Goal: Task Accomplishment & Management: Complete application form

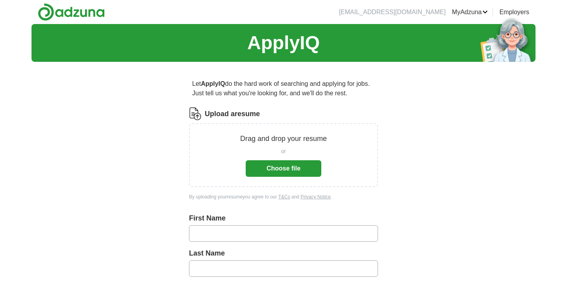
click at [279, 166] on button "Choose file" at bounding box center [284, 168] width 76 height 17
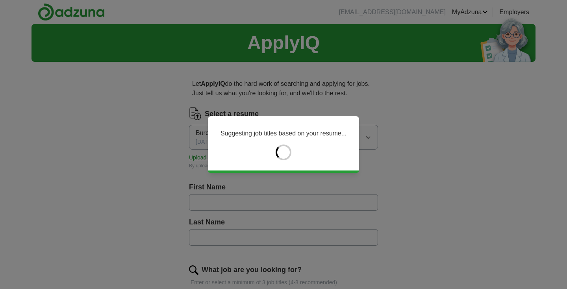
type input "*****"
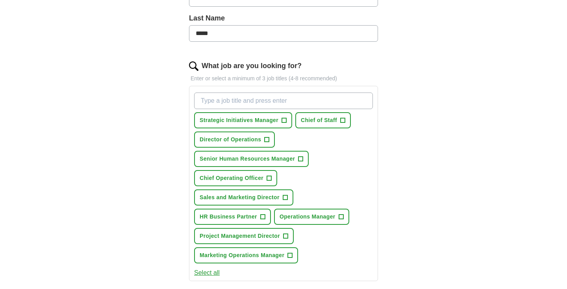
scroll to position [209, 0]
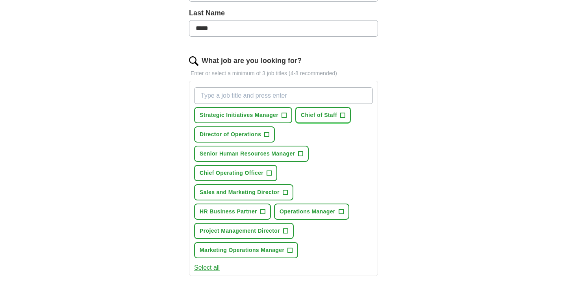
click at [344, 113] on span "+" at bounding box center [343, 115] width 5 height 6
click at [315, 208] on span "Operations Manager" at bounding box center [308, 212] width 56 height 8
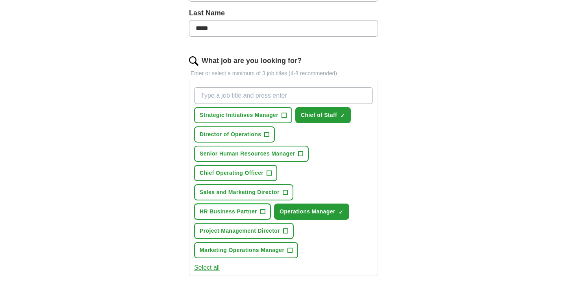
click at [248, 211] on span "HR Business Partner" at bounding box center [228, 212] width 57 height 8
click at [244, 112] on span "Strategic Initiatives Manager" at bounding box center [239, 115] width 79 height 8
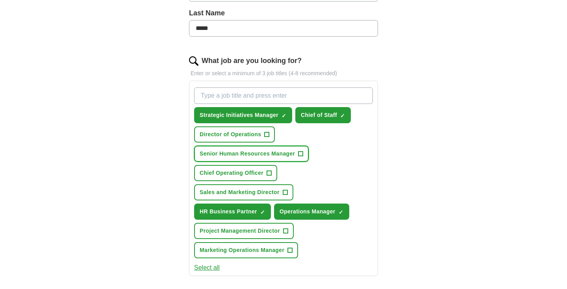
click at [247, 152] on span "Senior Human Resources Manager" at bounding box center [247, 154] width 95 height 8
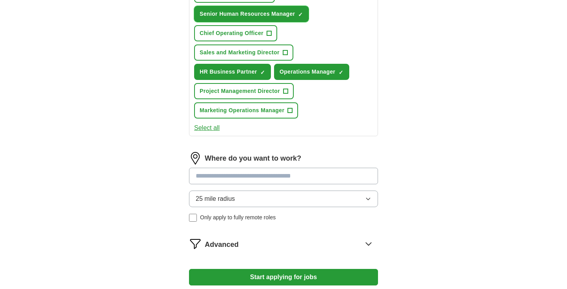
scroll to position [352, 0]
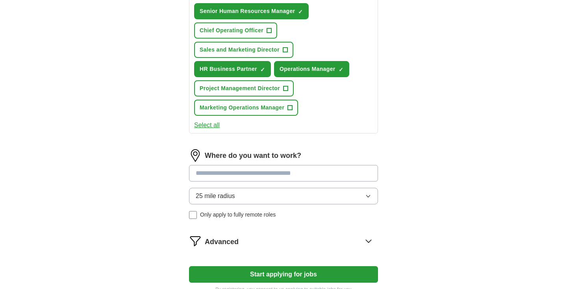
click at [231, 215] on span "Only apply to fully remote roles" at bounding box center [238, 215] width 76 height 8
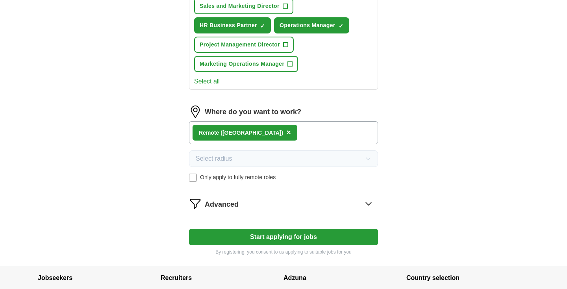
scroll to position [397, 0]
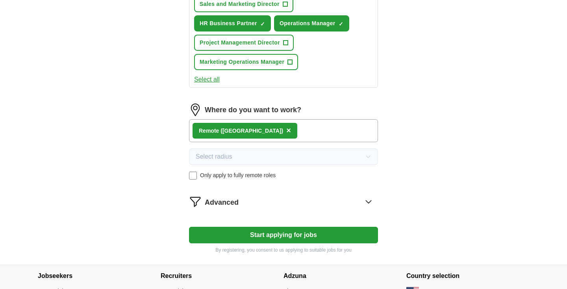
click at [241, 204] on div "Advanced" at bounding box center [291, 201] width 173 height 13
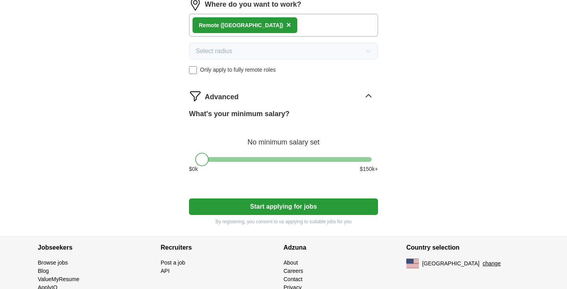
click at [241, 213] on button "Start applying for jobs" at bounding box center [283, 206] width 189 height 17
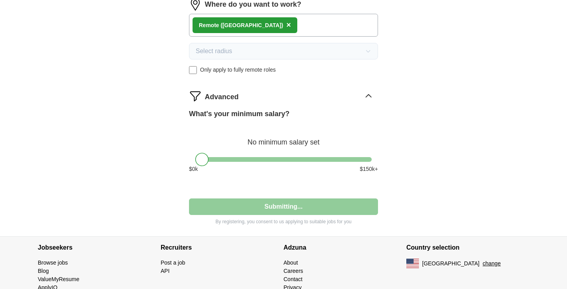
select select "**"
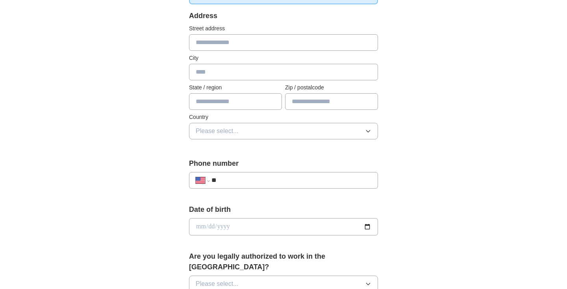
scroll to position [176, 0]
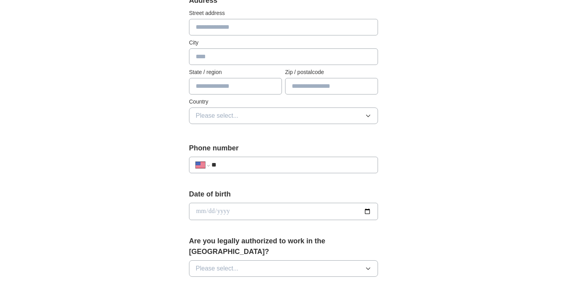
click at [243, 167] on input "**" at bounding box center [291, 164] width 160 height 9
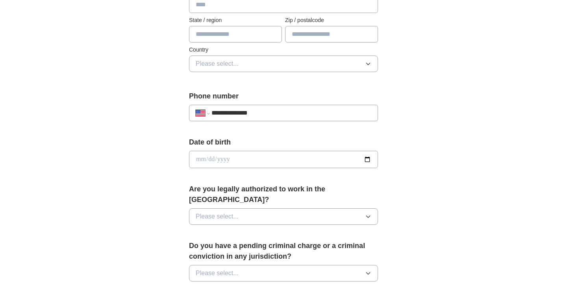
scroll to position [235, 0]
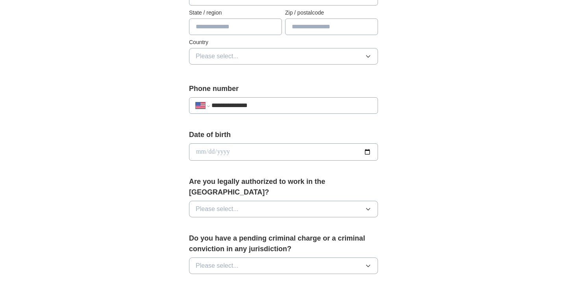
type input "**********"
click at [341, 201] on button "Please select..." at bounding box center [283, 209] width 189 height 17
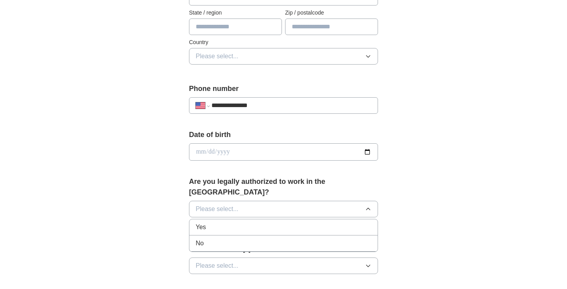
click at [257, 223] on div "Yes" at bounding box center [284, 227] width 176 height 9
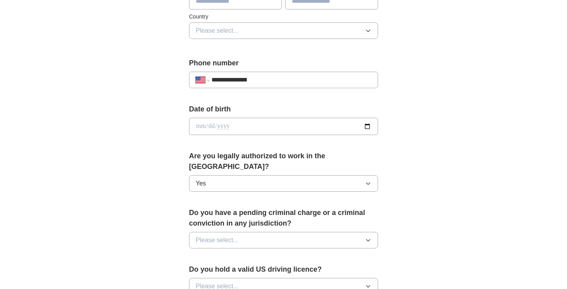
scroll to position [262, 0]
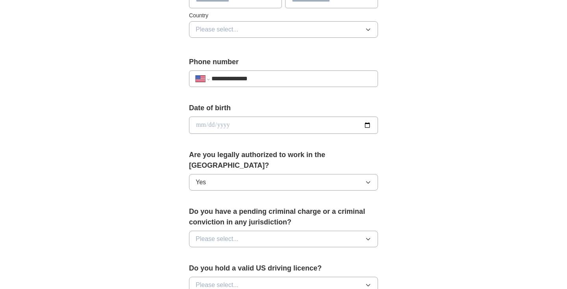
click at [206, 206] on label "Do you have a pending criminal charge or a criminal conviction in any jurisdict…" at bounding box center [283, 216] width 189 height 21
click at [240, 231] on button "Please select..." at bounding box center [283, 239] width 189 height 17
click at [217, 269] on div "No" at bounding box center [284, 273] width 176 height 9
click at [165, 223] on div "**********" at bounding box center [284, 142] width 252 height 673
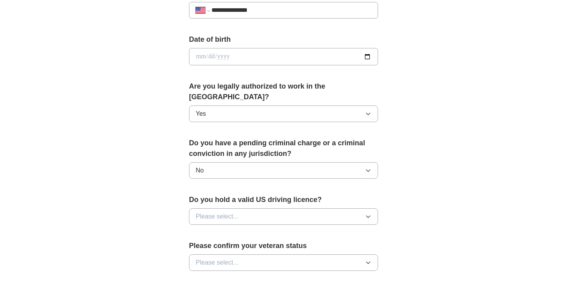
scroll to position [350, 0]
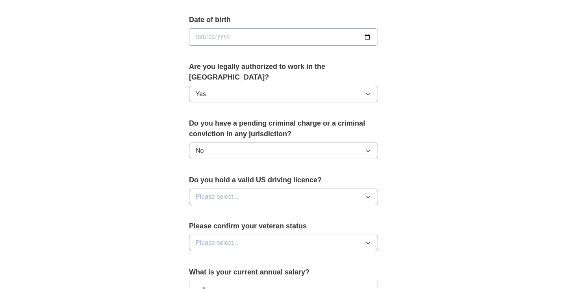
click at [221, 192] on span "Please select..." at bounding box center [217, 196] width 43 height 9
click at [219, 210] on div "Yes" at bounding box center [284, 214] width 176 height 9
click at [157, 205] on div "**********" at bounding box center [284, 32] width 504 height 717
click at [219, 235] on button "Please select..." at bounding box center [283, 243] width 189 height 17
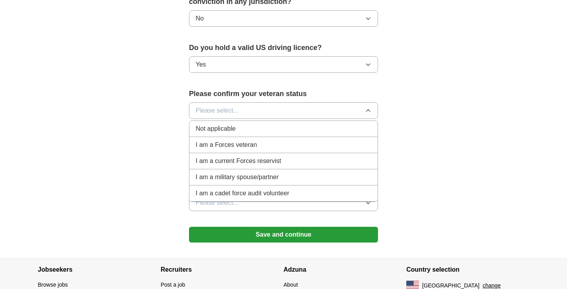
scroll to position [484, 0]
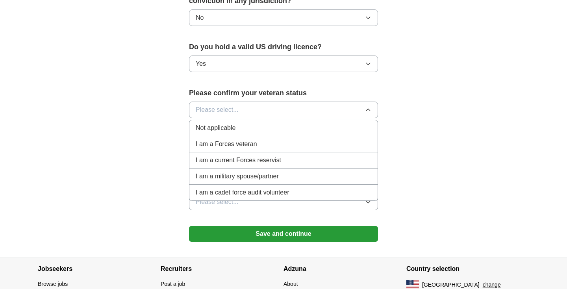
click at [228, 123] on span "Not applicable" at bounding box center [216, 127] width 40 height 9
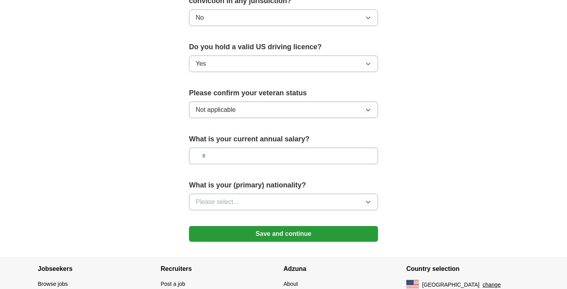
click at [240, 148] on input "text" at bounding box center [283, 156] width 189 height 17
click at [242, 194] on button "Please select..." at bounding box center [283, 202] width 189 height 17
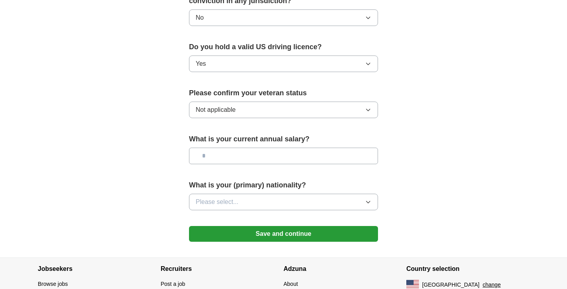
click at [264, 226] on button "Save and continue" at bounding box center [283, 234] width 189 height 16
